Goal: Task Accomplishment & Management: Manage account settings

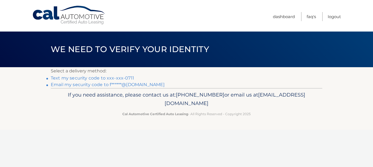
click at [129, 84] on link "Email my security code to f******@yahoo.com" at bounding box center [108, 84] width 114 height 5
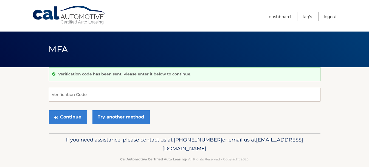
click at [62, 96] on input "Verification Code" at bounding box center [184, 95] width 271 height 14
type input "816767"
click at [49, 110] on button "Continue" at bounding box center [68, 117] width 38 height 14
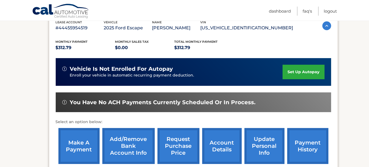
scroll to position [110, 0]
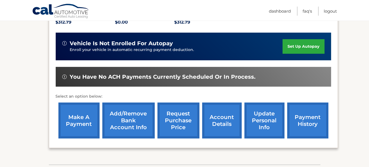
scroll to position [137, 0]
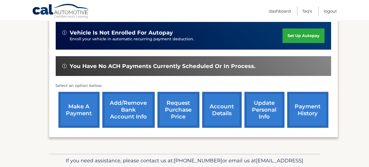
click at [69, 113] on link "make a payment" at bounding box center [78, 110] width 41 height 36
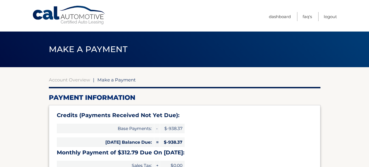
select select "NTQwNGI4YWQtZGFiOS00Nzg3LWIyYTQtNjIxYjZlNWIwZGRj"
click at [276, 16] on link "Dashboard" at bounding box center [280, 16] width 22 height 9
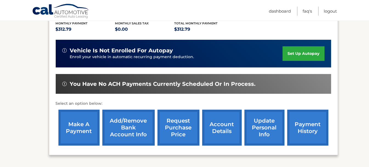
scroll to position [137, 0]
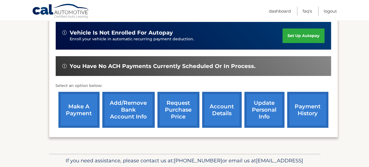
click at [292, 108] on link "payment history" at bounding box center [307, 110] width 41 height 36
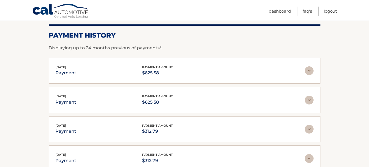
scroll to position [55, 0]
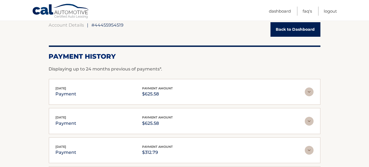
click at [309, 94] on img at bounding box center [309, 91] width 9 height 9
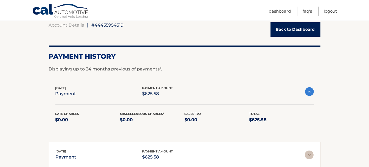
click at [309, 94] on img at bounding box center [309, 91] width 9 height 9
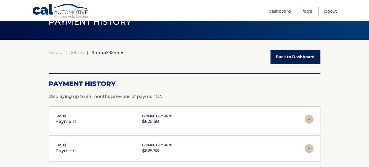
scroll to position [27, 0]
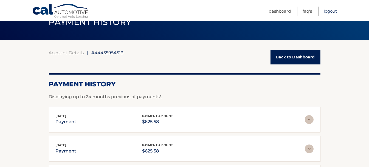
click at [326, 12] on link "Logout" at bounding box center [329, 11] width 13 height 9
